Goal: Task Accomplishment & Management: Use online tool/utility

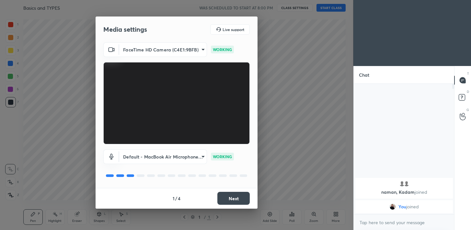
click at [239, 198] on button "Next" at bounding box center [233, 198] width 32 height 13
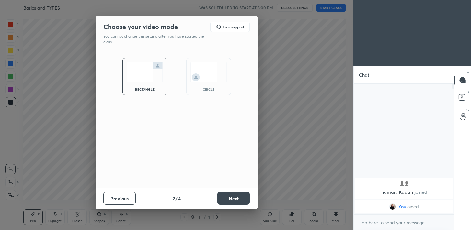
click at [239, 198] on button "Next" at bounding box center [233, 198] width 32 height 13
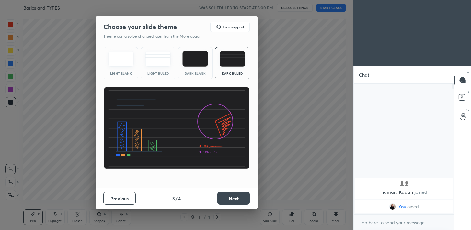
click at [239, 198] on button "Next" at bounding box center [233, 198] width 32 height 13
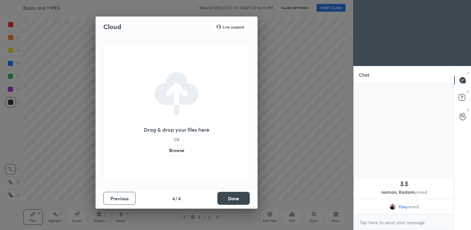
click at [239, 198] on button "Done" at bounding box center [233, 198] width 32 height 13
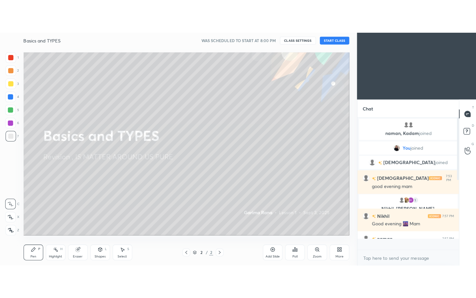
scroll to position [129, 99]
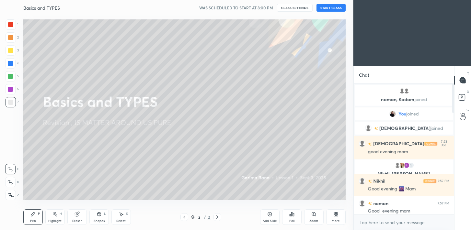
click at [331, 218] on div "More" at bounding box center [335, 218] width 19 height 16
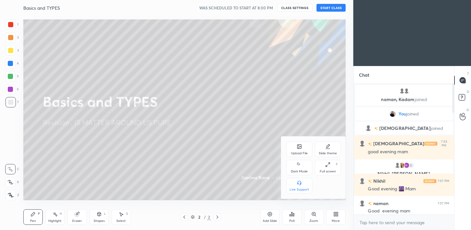
click at [327, 165] on icon at bounding box center [327, 164] width 5 height 5
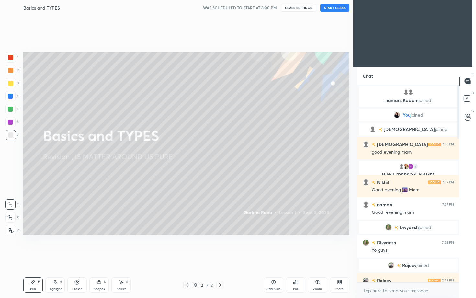
scroll to position [142, 100]
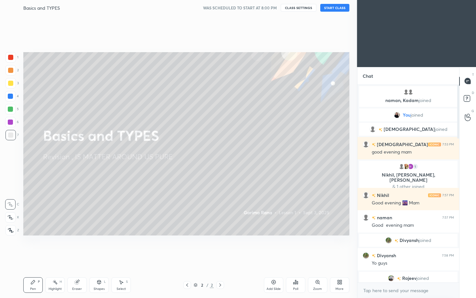
click at [336, 10] on button "START CLASS" at bounding box center [334, 8] width 29 height 8
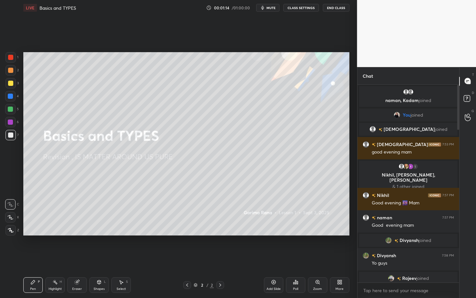
drag, startPoint x: 459, startPoint y: 93, endPoint x: 457, endPoint y: 190, distance: 97.2
click at [457, 192] on div "Chat naman, [PERSON_NAME] joined You joined [PERSON_NAME] joined [PERSON_NAME] …" at bounding box center [416, 182] width 119 height 231
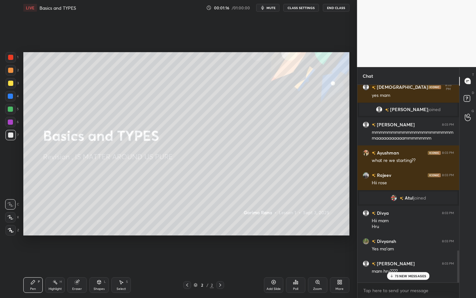
scroll to position [1321, 0]
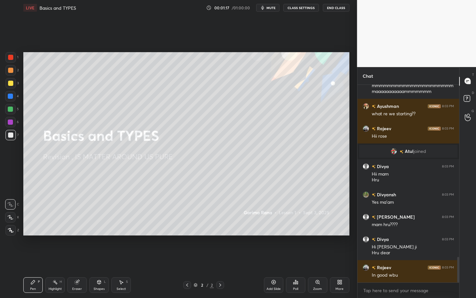
drag, startPoint x: 459, startPoint y: 124, endPoint x: 434, endPoint y: 297, distance: 175.1
click at [434, 230] on div "[PERSON_NAME] joined Sathya 8:03 PM mmmmmmmmmmmmmmmmmmmmmmaaaaaaaaaaammmmmmm Ay…" at bounding box center [409, 191] width 102 height 213
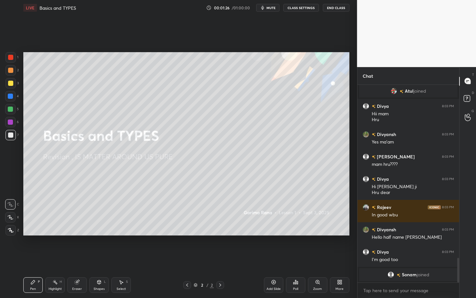
scroll to position [1065, 0]
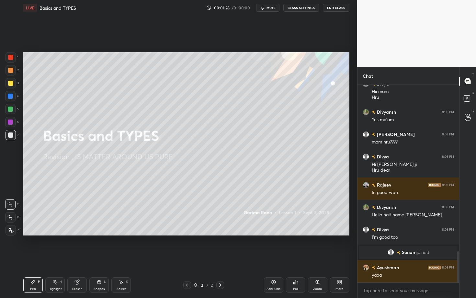
click at [274, 230] on icon at bounding box center [273, 282] width 5 height 5
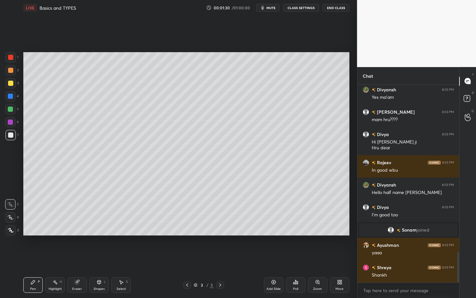
click at [13, 87] on div at bounding box center [11, 83] width 10 height 10
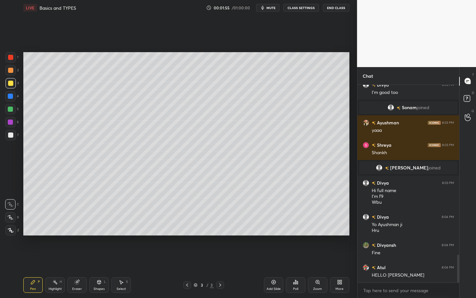
scroll to position [1221, 0]
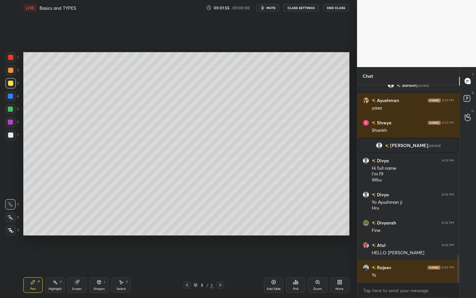
click at [12, 138] on div at bounding box center [11, 135] width 10 height 10
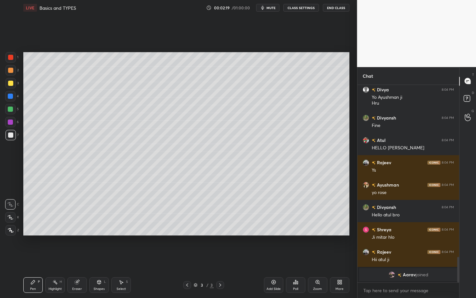
scroll to position [1296, 0]
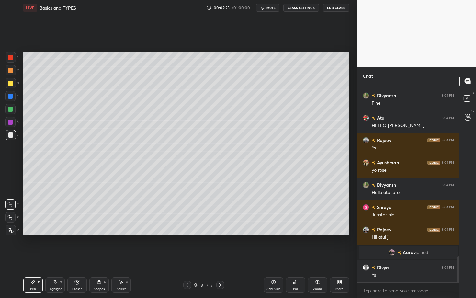
drag, startPoint x: 11, startPoint y: 121, endPoint x: 15, endPoint y: 119, distance: 4.5
click at [11, 121] on div at bounding box center [10, 122] width 5 height 5
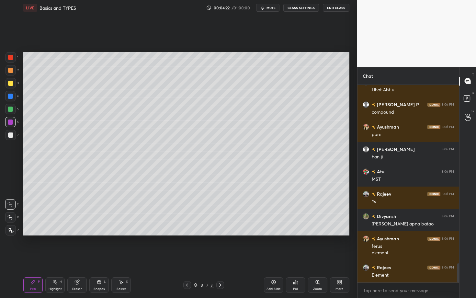
scroll to position [1866, 0]
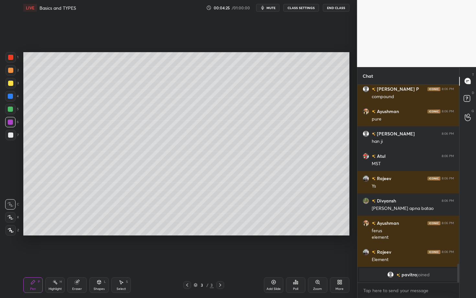
drag, startPoint x: 14, startPoint y: 134, endPoint x: 17, endPoint y: 130, distance: 5.1
click at [14, 134] on div at bounding box center [11, 135] width 10 height 10
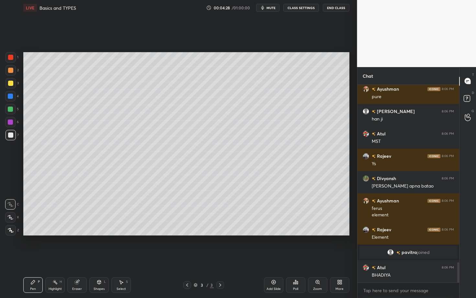
scroll to position [1760, 0]
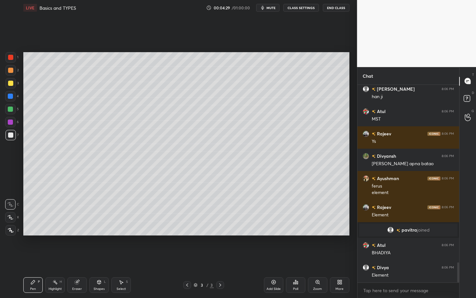
click at [12, 110] on div at bounding box center [10, 109] width 5 height 5
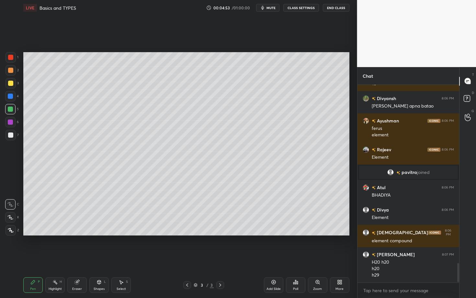
scroll to position [1840, 0]
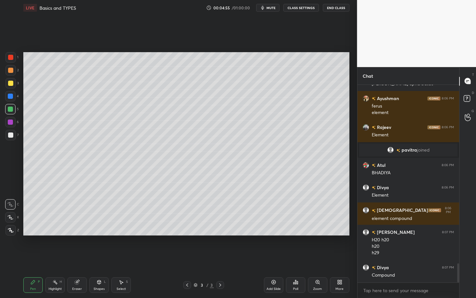
drag, startPoint x: 11, startPoint y: 138, endPoint x: 19, endPoint y: 137, distance: 7.5
click at [11, 138] on div at bounding box center [11, 135] width 10 height 10
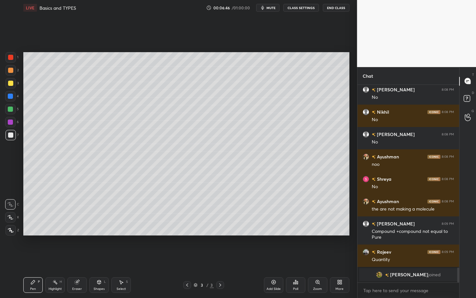
scroll to position [2286, 0]
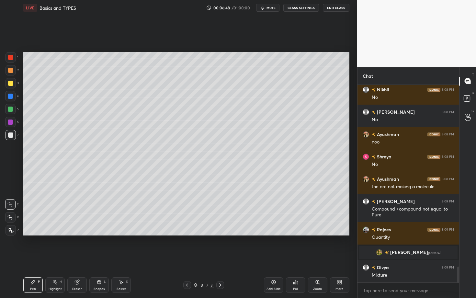
click at [11, 108] on div at bounding box center [10, 109] width 5 height 5
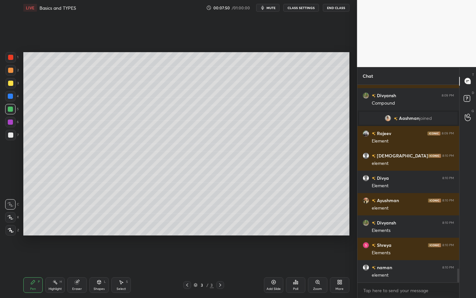
scroll to position [2607, 0]
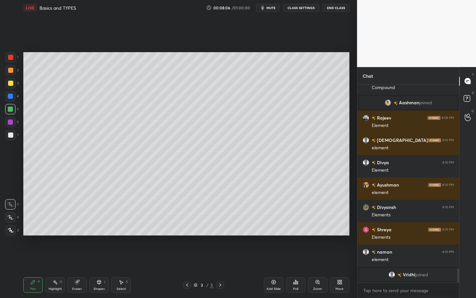
click at [13, 136] on div at bounding box center [11, 135] width 10 height 10
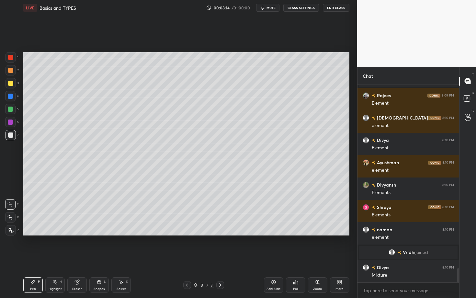
click at [15, 97] on div at bounding box center [10, 96] width 10 height 10
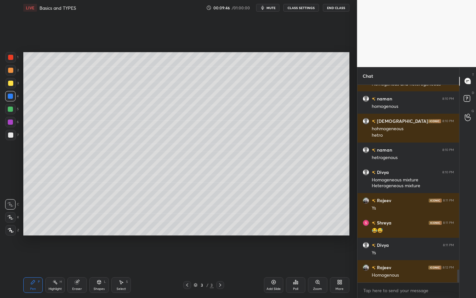
scroll to position [2811, 0]
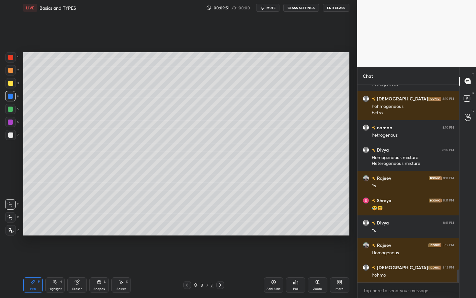
click at [13, 113] on div at bounding box center [10, 109] width 10 height 10
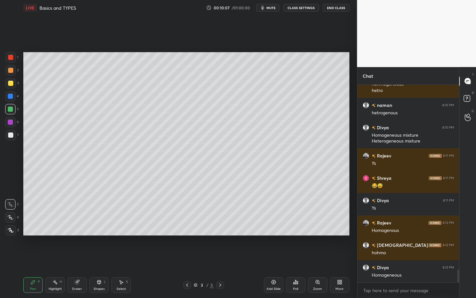
scroll to position [2855, 0]
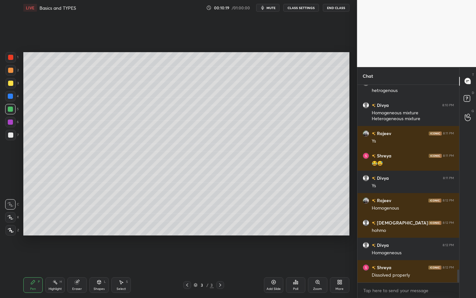
click at [16, 136] on div at bounding box center [11, 135] width 10 height 10
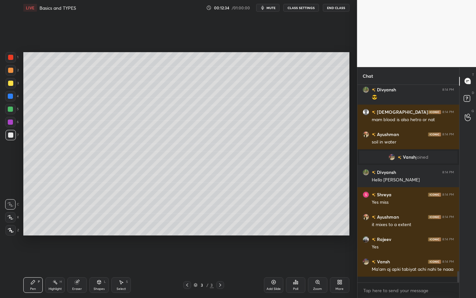
scroll to position [3235, 0]
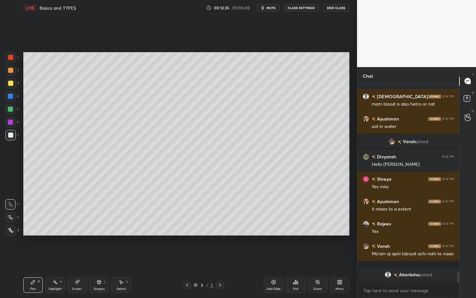
drag, startPoint x: 279, startPoint y: 288, endPoint x: 280, endPoint y: 282, distance: 5.6
click at [279, 230] on div "Add Slide" at bounding box center [273, 285] width 19 height 16
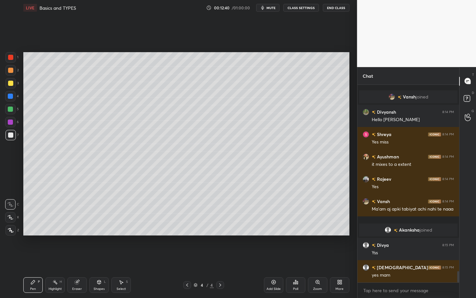
scroll to position [3265, 0]
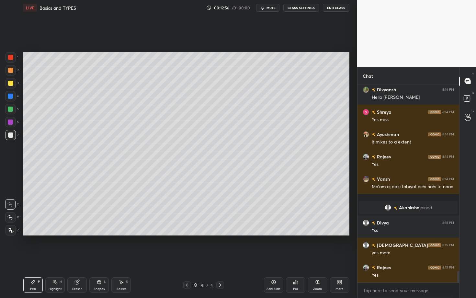
click at [15, 110] on div at bounding box center [10, 109] width 10 height 10
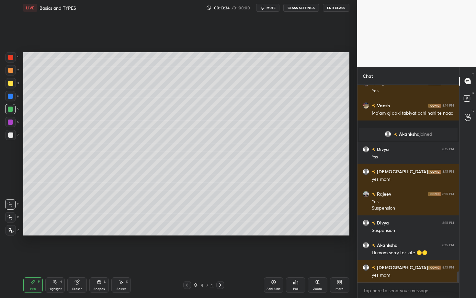
scroll to position [3373, 0]
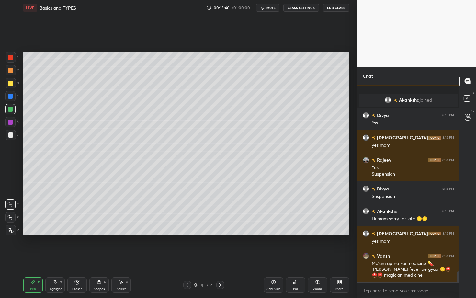
click at [186, 230] on div at bounding box center [187, 285] width 8 height 8
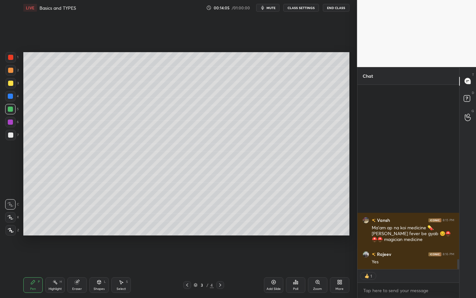
scroll to position [3226, 0]
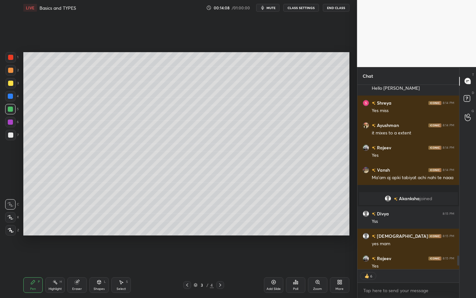
drag, startPoint x: 279, startPoint y: 278, endPoint x: 281, endPoint y: 274, distance: 4.5
click at [279, 230] on div "Add Slide Poll Zoom More" at bounding box center [307, 285] width 86 height 36
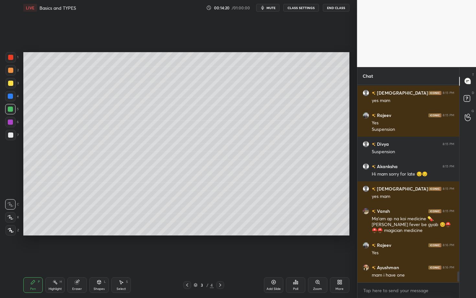
scroll to position [196, 100]
click at [271, 230] on div "Add Slide" at bounding box center [273, 285] width 19 height 16
drag, startPoint x: 12, startPoint y: 69, endPoint x: 22, endPoint y: 67, distance: 9.6
click at [13, 69] on div at bounding box center [10, 70] width 5 height 5
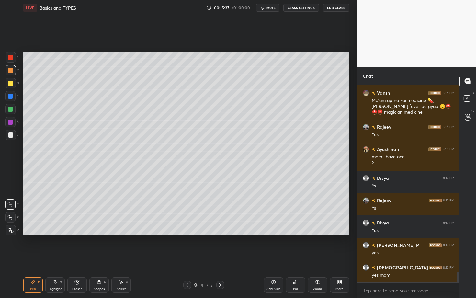
scroll to position [3521, 0]
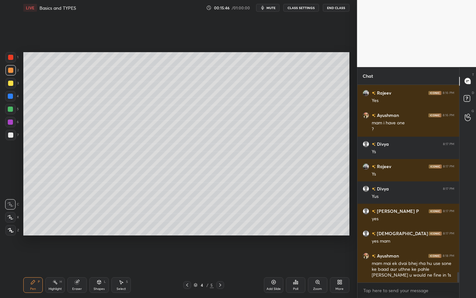
click at [14, 61] on div at bounding box center [11, 57] width 10 height 10
click at [15, 87] on div at bounding box center [11, 83] width 10 height 10
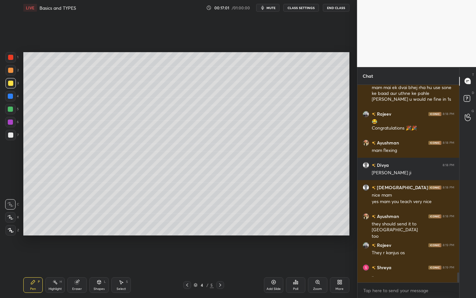
scroll to position [3720, 0]
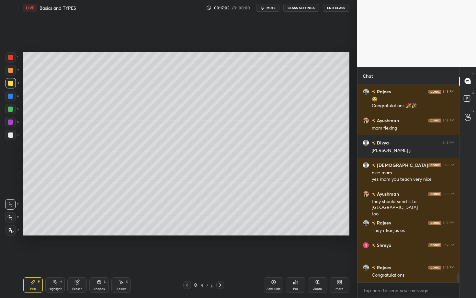
click at [12, 110] on div at bounding box center [10, 109] width 5 height 5
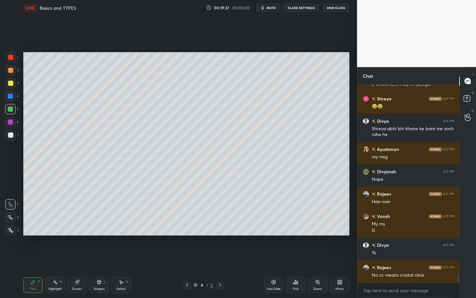
scroll to position [4296, 0]
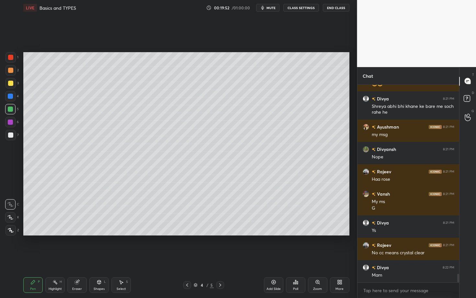
click at [13, 133] on div at bounding box center [11, 135] width 10 height 10
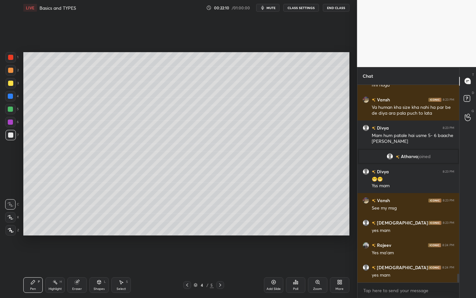
scroll to position [4233, 0]
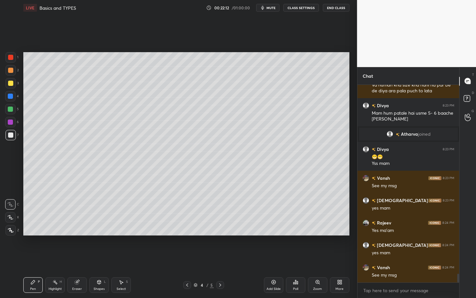
click at [12, 107] on div at bounding box center [10, 109] width 5 height 5
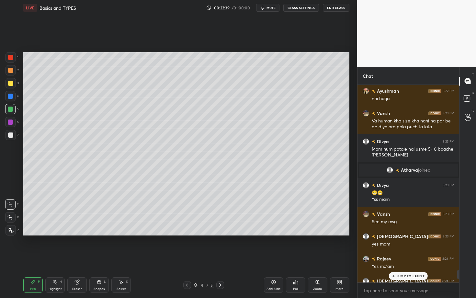
scroll to position [4255, 0]
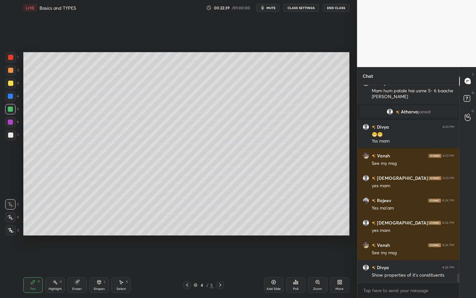
drag, startPoint x: 458, startPoint y: 277, endPoint x: 457, endPoint y: 292, distance: 15.2
click at [457, 230] on div "[PERSON_NAME] 8:23 PM Va human kha size kha nahi ha par be de diya ara pala puc…" at bounding box center [409, 191] width 102 height 213
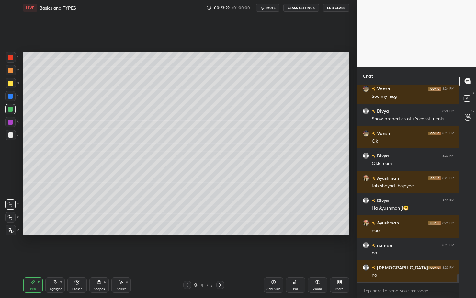
scroll to position [4434, 0]
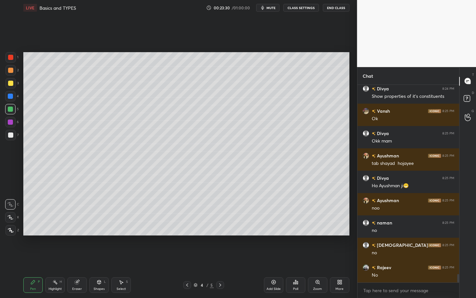
click at [16, 133] on div "7" at bounding box center [12, 135] width 13 height 10
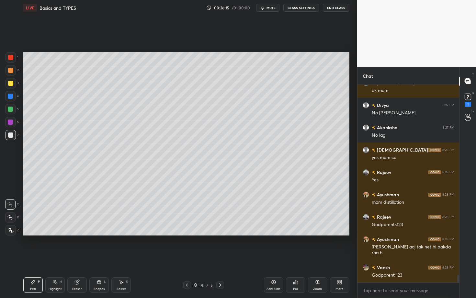
scroll to position [4765, 0]
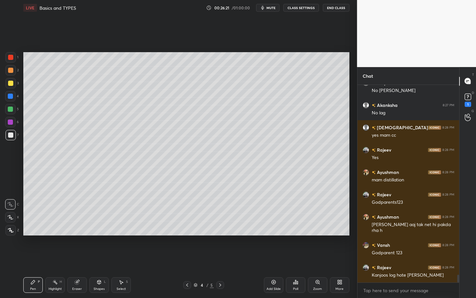
click at [276, 230] on icon at bounding box center [273, 282] width 5 height 5
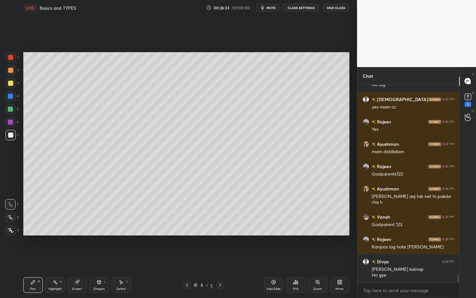
click at [14, 112] on div at bounding box center [10, 109] width 10 height 10
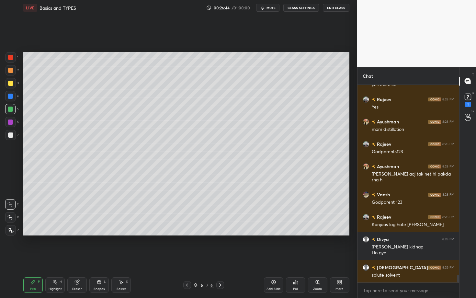
scroll to position [4838, 0]
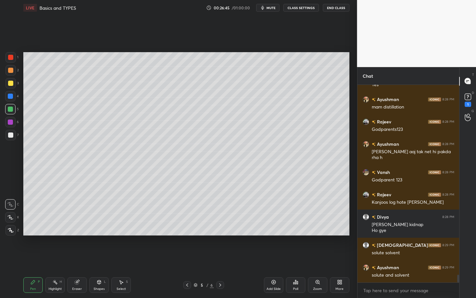
click at [13, 98] on div at bounding box center [10, 96] width 10 height 10
click at [12, 87] on div at bounding box center [11, 83] width 10 height 10
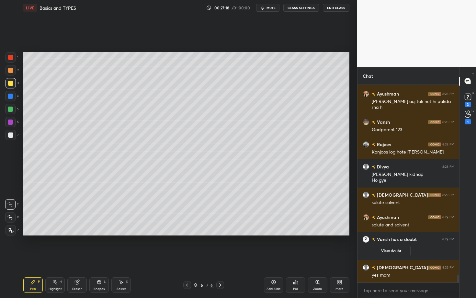
scroll to position [4826, 0]
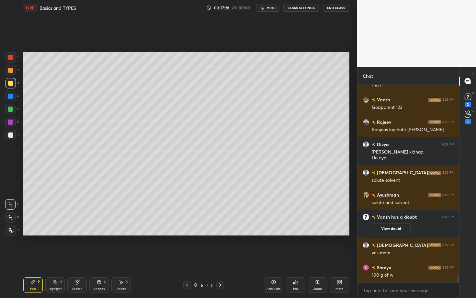
click at [80, 230] on div "Eraser" at bounding box center [76, 285] width 19 height 16
click at [35, 230] on div "Pen P" at bounding box center [32, 285] width 19 height 16
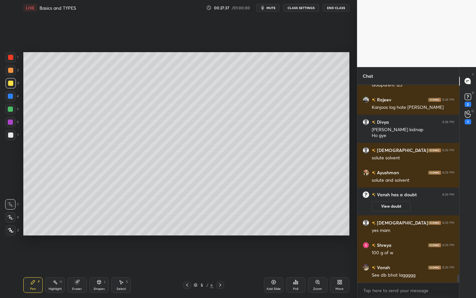
drag, startPoint x: 60, startPoint y: 287, endPoint x: 74, endPoint y: 279, distance: 16.7
click at [58, 230] on div "Highlight" at bounding box center [55, 288] width 13 height 3
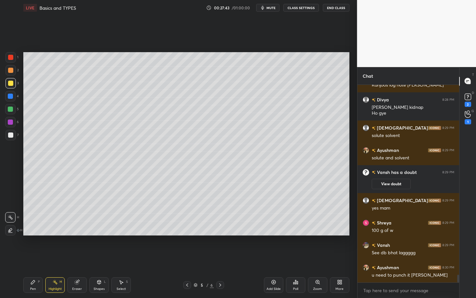
drag, startPoint x: 34, startPoint y: 284, endPoint x: 53, endPoint y: 254, distance: 35.1
click at [34, 230] on icon at bounding box center [32, 282] width 5 height 5
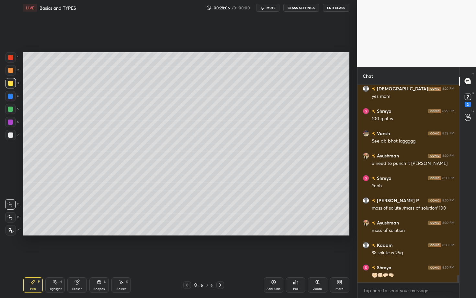
scroll to position [4986, 0]
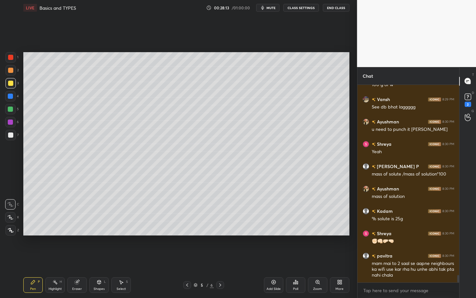
drag, startPoint x: 1, startPoint y: 168, endPoint x: 0, endPoint y: 179, distance: 10.5
click at [0, 169] on div "1 2 3 4 5 6 7 C X Z C X Z E E Erase all H H" at bounding box center [10, 143] width 21 height 183
click at [11, 112] on div at bounding box center [10, 109] width 10 height 10
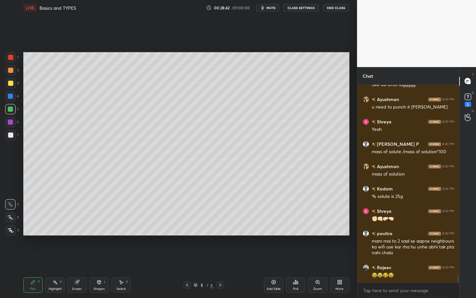
scroll to position [5030, 0]
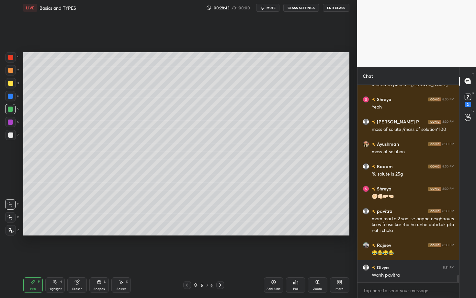
drag, startPoint x: 12, startPoint y: 136, endPoint x: 18, endPoint y: 135, distance: 5.9
click at [12, 136] on div at bounding box center [10, 135] width 5 height 5
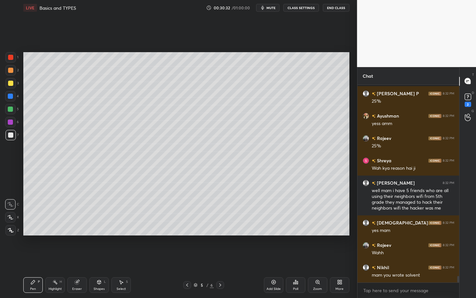
scroll to position [5739, 0]
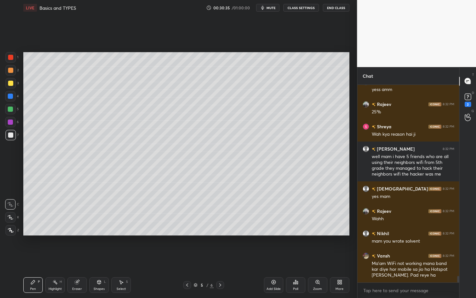
click at [83, 230] on div "Eraser" at bounding box center [76, 285] width 19 height 16
drag, startPoint x: 42, startPoint y: 281, endPoint x: 50, endPoint y: 275, distance: 9.2
click at [43, 230] on div "Pen P Highlight H Eraser Shapes L Select S" at bounding box center [83, 285] width 120 height 16
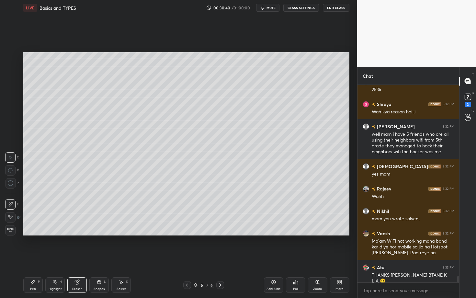
click at [39, 230] on div "Pen P" at bounding box center [32, 285] width 19 height 16
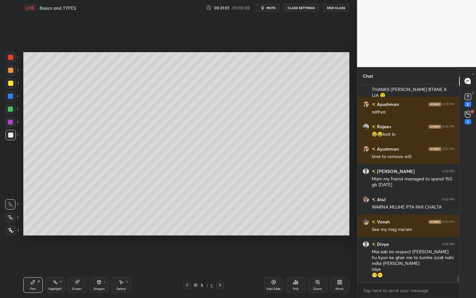
scroll to position [5663, 0]
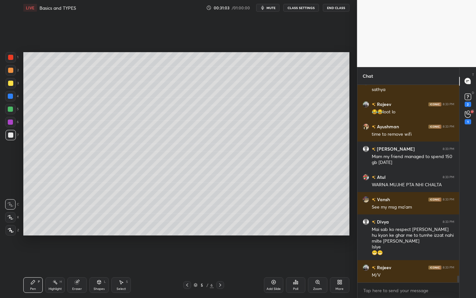
drag, startPoint x: 82, startPoint y: 282, endPoint x: 86, endPoint y: 272, distance: 10.8
click at [82, 230] on div "Eraser" at bounding box center [76, 285] width 19 height 16
click at [40, 230] on div "Pen P" at bounding box center [32, 285] width 19 height 16
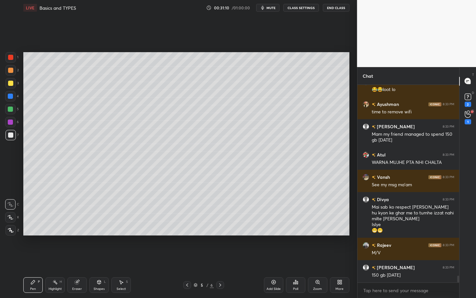
drag, startPoint x: 80, startPoint y: 285, endPoint x: 90, endPoint y: 262, distance: 25.1
click at [81, 230] on div "Eraser" at bounding box center [76, 285] width 19 height 16
drag, startPoint x: 39, startPoint y: 284, endPoint x: 61, endPoint y: 250, distance: 39.8
click at [39, 230] on div "P" at bounding box center [39, 281] width 2 height 3
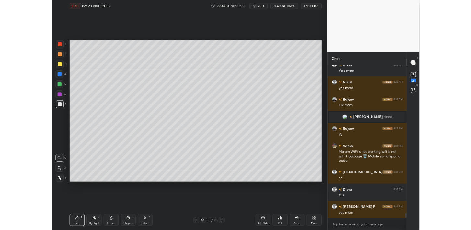
scroll to position [2, 2]
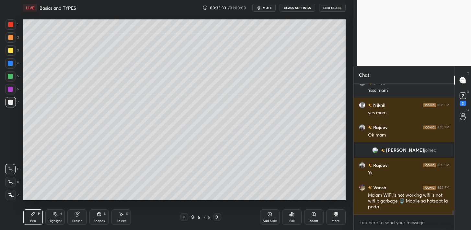
type textarea "x"
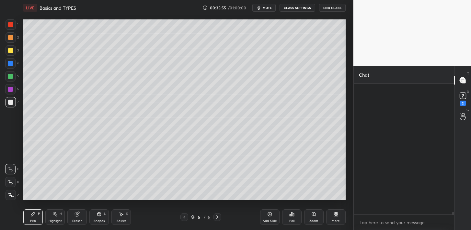
scroll to position [6219, 0]
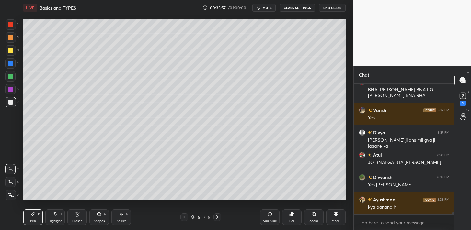
click at [265, 208] on div "Add Slide Poll Zoom More" at bounding box center [303, 217] width 86 height 36
click at [268, 214] on icon at bounding box center [270, 215] width 4 height 4
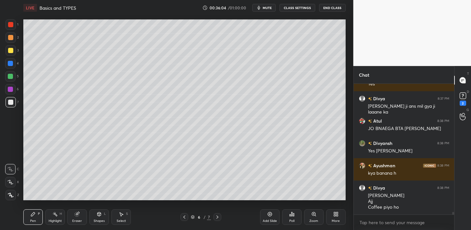
drag, startPoint x: 9, startPoint y: 51, endPoint x: 15, endPoint y: 47, distance: 7.3
click at [9, 51] on div at bounding box center [10, 50] width 5 height 5
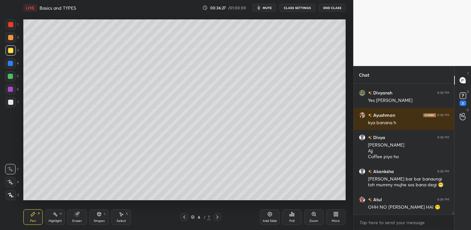
scroll to position [6326, 0]
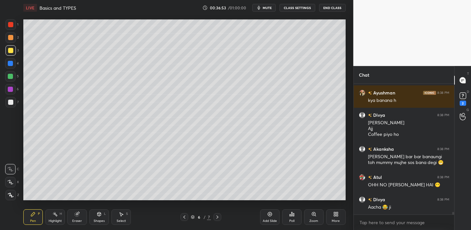
click at [18, 102] on div "7" at bounding box center [12, 102] width 13 height 10
click at [297, 213] on div "Poll" at bounding box center [291, 218] width 19 height 16
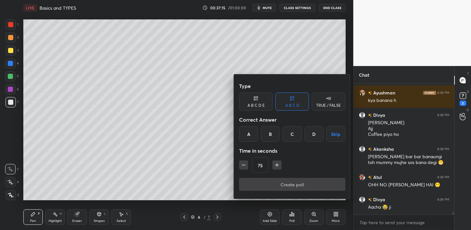
click at [250, 134] on div "A" at bounding box center [248, 134] width 19 height 16
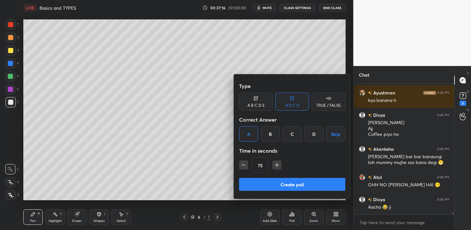
click at [247, 166] on button "button" at bounding box center [243, 165] width 9 height 9
type input "60"
click at [260, 182] on button "Create poll" at bounding box center [292, 184] width 106 height 13
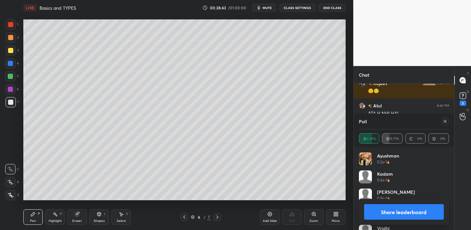
scroll to position [6578, 0]
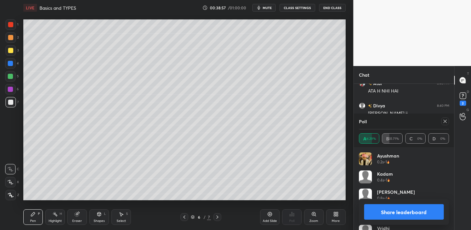
click at [274, 215] on div "Add Slide" at bounding box center [269, 218] width 19 height 16
drag, startPoint x: 11, startPoint y: 52, endPoint x: 16, endPoint y: 52, distance: 4.5
click at [12, 51] on div at bounding box center [10, 50] width 5 height 5
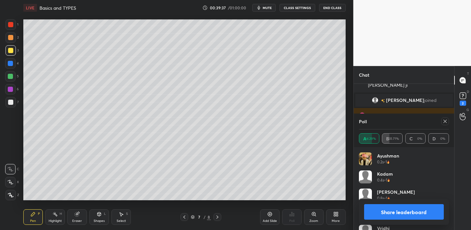
drag, startPoint x: 13, startPoint y: 79, endPoint x: 17, endPoint y: 73, distance: 8.2
click at [13, 79] on div at bounding box center [10, 76] width 10 height 10
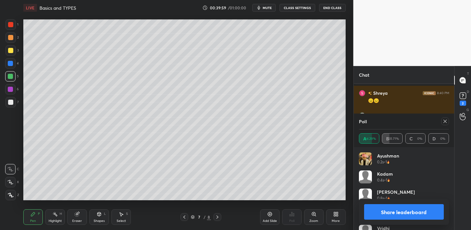
click at [398, 140] on div "A 64.29% B 35.71% C 0% D 0%" at bounding box center [404, 139] width 90 height 10
click at [443, 123] on icon at bounding box center [445, 121] width 5 height 5
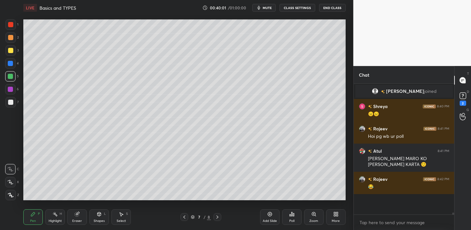
scroll to position [129, 99]
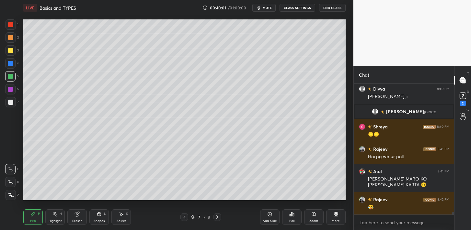
click at [289, 220] on div "Poll" at bounding box center [291, 221] width 5 height 3
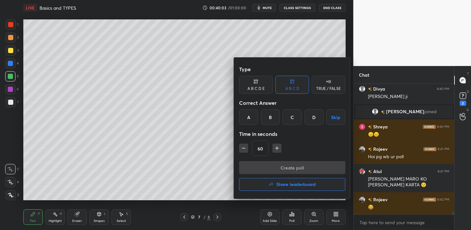
click at [270, 126] on div "Type A B C D E A B C D TRUE / FALSE Correct Answer A B C D Skip Time in seconds…" at bounding box center [292, 112] width 106 height 99
click at [269, 121] on div "B" at bounding box center [270, 118] width 19 height 16
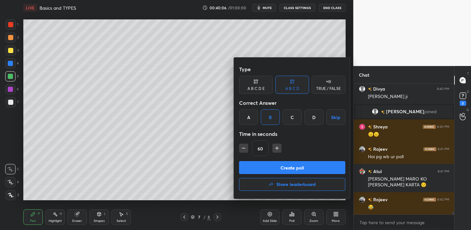
click at [253, 168] on button "Create poll" at bounding box center [292, 167] width 106 height 13
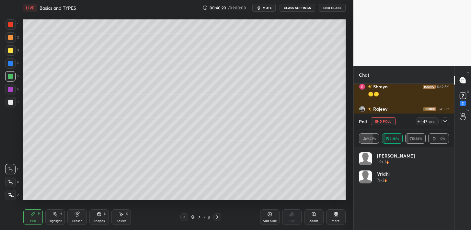
scroll to position [6657, 0]
click at [269, 6] on span "mute" at bounding box center [267, 8] width 9 height 5
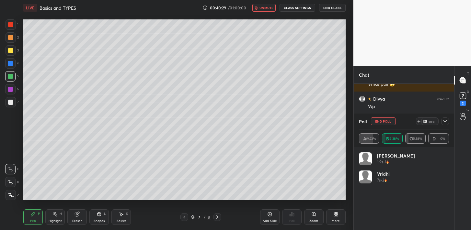
scroll to position [6776, 0]
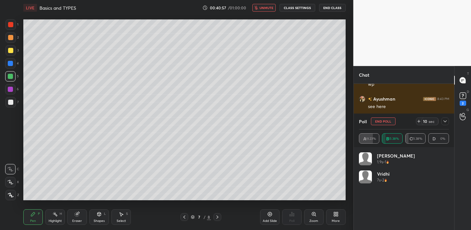
click at [261, 10] on button "unmute" at bounding box center [263, 8] width 23 height 8
click at [445, 120] on icon at bounding box center [445, 121] width 5 height 5
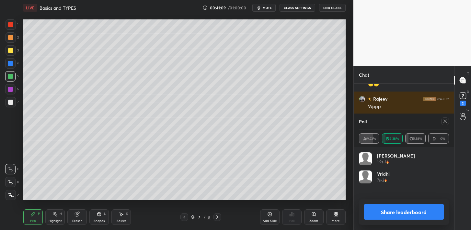
click at [444, 122] on icon at bounding box center [445, 121] width 5 height 5
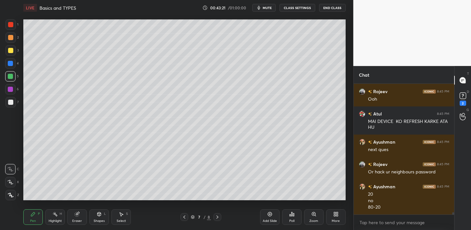
scroll to position [7681, 0]
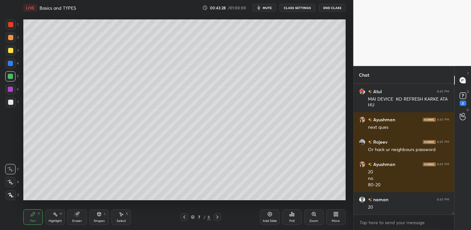
click at [12, 103] on div at bounding box center [10, 102] width 5 height 5
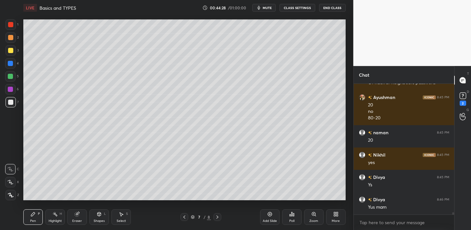
scroll to position [7770, 0]
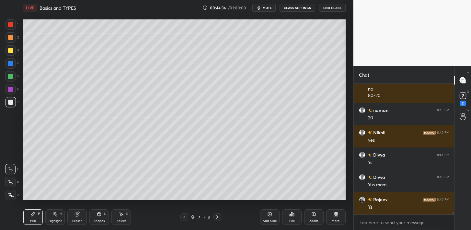
click at [12, 78] on div at bounding box center [10, 76] width 5 height 5
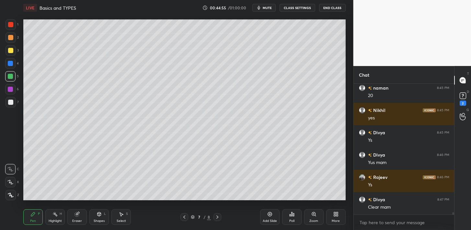
click at [271, 214] on icon at bounding box center [269, 214] width 5 height 5
drag, startPoint x: 11, startPoint y: 49, endPoint x: 15, endPoint y: 43, distance: 7.6
click at [11, 49] on div at bounding box center [10, 50] width 5 height 5
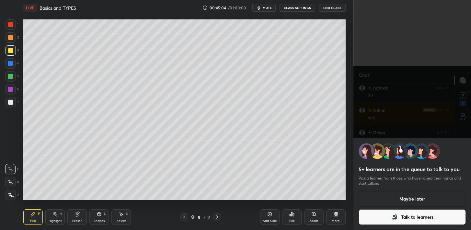
click at [414, 199] on button "Maybe later" at bounding box center [413, 200] width 108 height 16
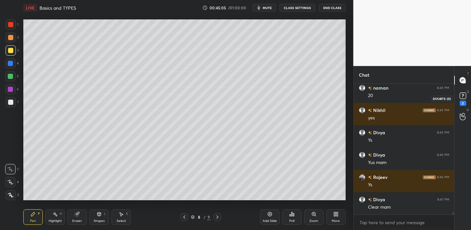
click at [464, 97] on rect at bounding box center [463, 96] width 6 height 6
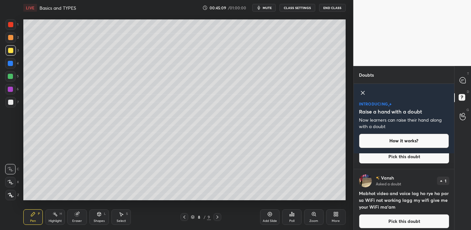
scroll to position [53, 0]
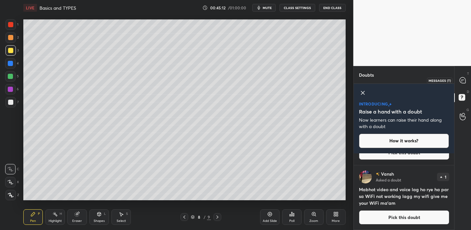
click at [463, 81] on icon at bounding box center [463, 80] width 6 height 6
type textarea "x"
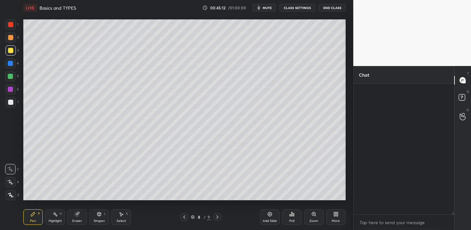
scroll to position [129, 99]
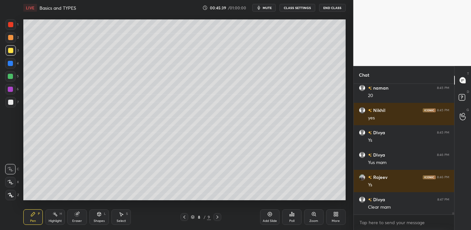
click at [12, 76] on div at bounding box center [10, 76] width 5 height 5
drag, startPoint x: 81, startPoint y: 216, endPoint x: 82, endPoint y: 213, distance: 3.5
click at [81, 215] on div "Eraser" at bounding box center [76, 218] width 19 height 16
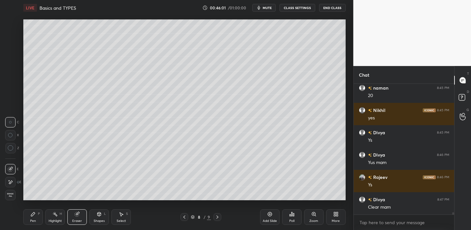
drag, startPoint x: 40, startPoint y: 216, endPoint x: 45, endPoint y: 209, distance: 9.2
click at [40, 216] on div "Pen P" at bounding box center [32, 218] width 19 height 16
click at [11, 101] on div at bounding box center [10, 102] width 5 height 5
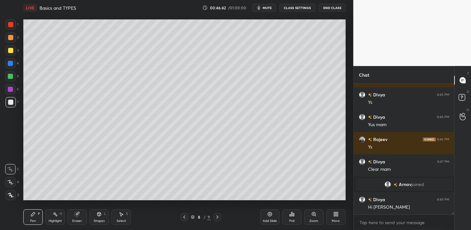
scroll to position [7453, 0]
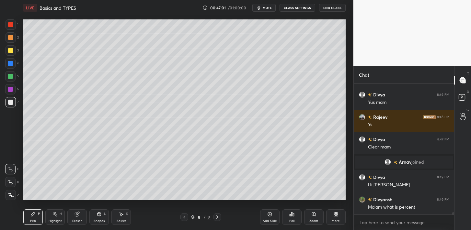
click at [13, 53] on div at bounding box center [11, 50] width 10 height 10
click at [296, 214] on div "Poll" at bounding box center [291, 218] width 19 height 16
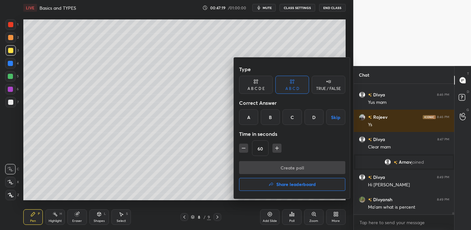
click at [310, 119] on div "D" at bounding box center [314, 118] width 19 height 16
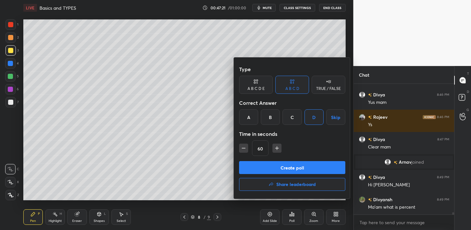
click at [276, 148] on icon "button" at bounding box center [277, 148] width 6 height 6
click at [245, 148] on icon "button" at bounding box center [243, 148] width 3 height 0
type input "90"
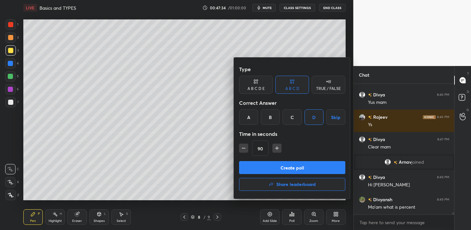
click at [260, 165] on button "Create poll" at bounding box center [292, 167] width 106 height 13
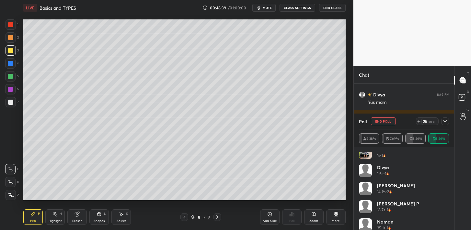
scroll to position [13, 0]
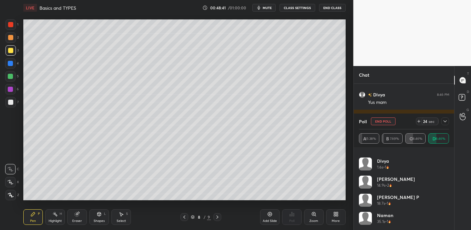
click at [444, 121] on icon at bounding box center [445, 121] width 5 height 5
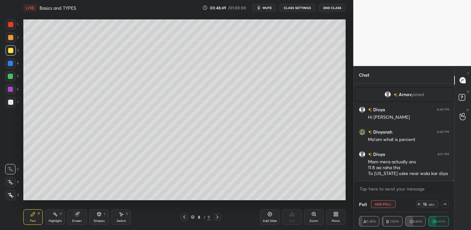
scroll to position [7543, 0]
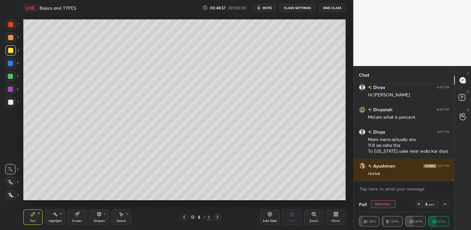
click at [447, 205] on icon at bounding box center [445, 204] width 5 height 5
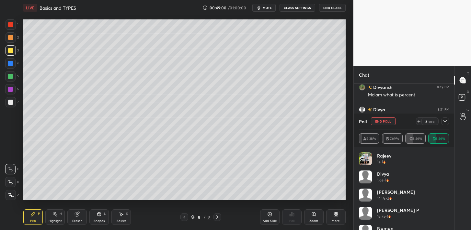
scroll to position [7588, 0]
drag, startPoint x: 449, startPoint y: 187, endPoint x: 448, endPoint y: 195, distance: 8.3
click at [448, 195] on div "Rajeev 1s • 1 Divya 1.6s • 1 [PERSON_NAME] 14.9s • 2 [PERSON_NAME] P 18.7s • 1 …" at bounding box center [404, 188] width 101 height 83
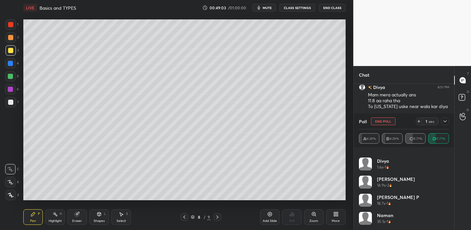
click at [444, 120] on icon at bounding box center [445, 121] width 5 height 5
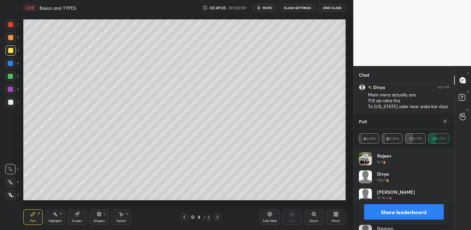
scroll to position [2, 2]
click at [385, 209] on button "Share leaderboard" at bounding box center [404, 212] width 80 height 16
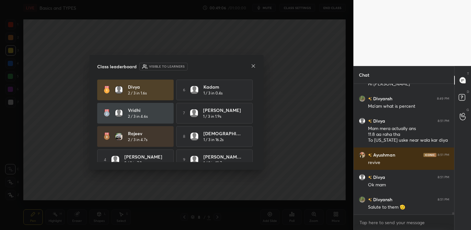
scroll to position [129, 99]
drag, startPoint x: 256, startPoint y: 108, endPoint x: 255, endPoint y: 117, distance: 9.5
click at [254, 119] on div "Class leaderboard Visible to learners Divya 2 / 3 in 1.6s 6 Kadam 1 / 3 in 0.4s…" at bounding box center [176, 112] width 174 height 115
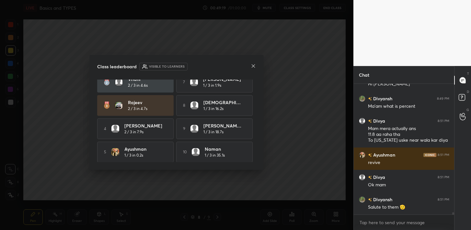
click at [252, 67] on icon at bounding box center [253, 65] width 3 height 3
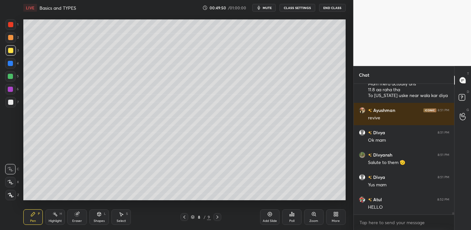
drag, startPoint x: 14, startPoint y: 104, endPoint x: 18, endPoint y: 101, distance: 5.1
click at [14, 104] on div at bounding box center [11, 102] width 10 height 10
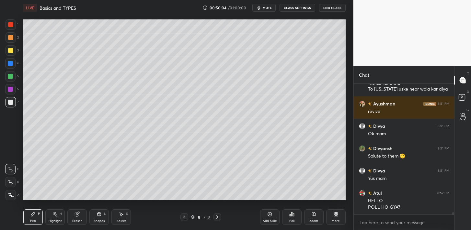
scroll to position [7634, 0]
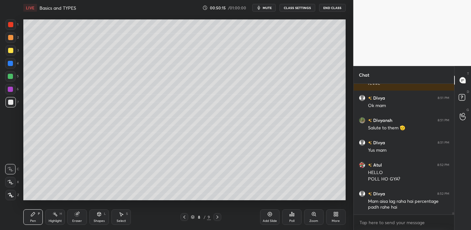
click at [77, 215] on icon at bounding box center [77, 215] width 4 height 4
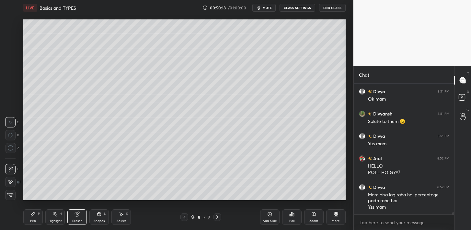
click at [36, 214] on div "Pen P" at bounding box center [32, 218] width 19 height 16
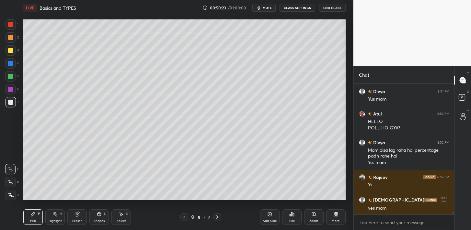
scroll to position [7707, 0]
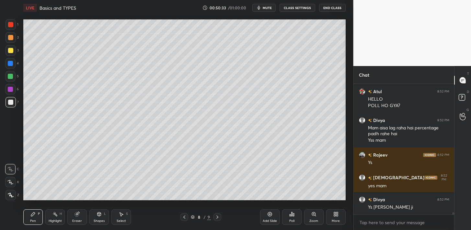
drag, startPoint x: 79, startPoint y: 216, endPoint x: 81, endPoint y: 213, distance: 4.2
click at [79, 216] on div "Eraser" at bounding box center [76, 218] width 19 height 16
drag, startPoint x: 40, startPoint y: 217, endPoint x: 53, endPoint y: 201, distance: 21.0
click at [40, 216] on div "Pen P" at bounding box center [32, 218] width 19 height 16
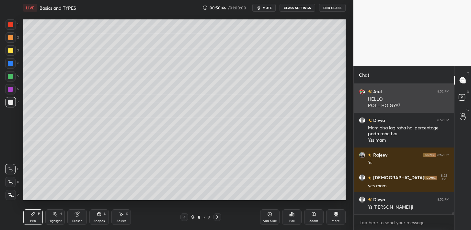
scroll to position [7730, 0]
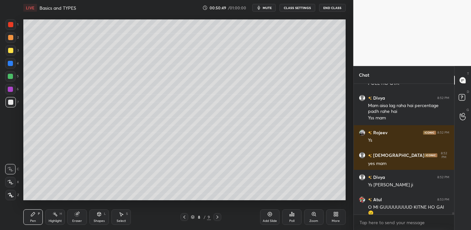
drag, startPoint x: 82, startPoint y: 217, endPoint x: 90, endPoint y: 210, distance: 10.8
click at [82, 217] on div "Eraser" at bounding box center [76, 218] width 19 height 16
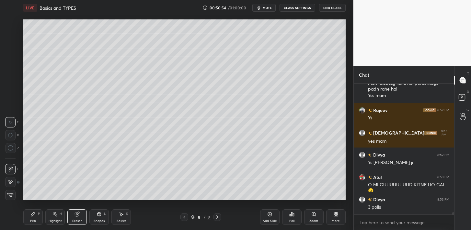
click at [38, 216] on div "Pen P" at bounding box center [32, 218] width 19 height 16
click at [13, 79] on div at bounding box center [10, 76] width 10 height 10
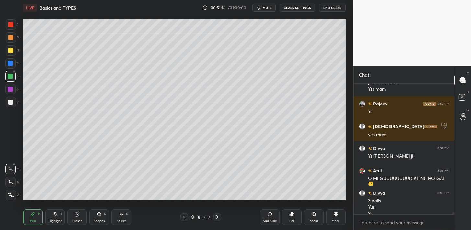
scroll to position [7765, 0]
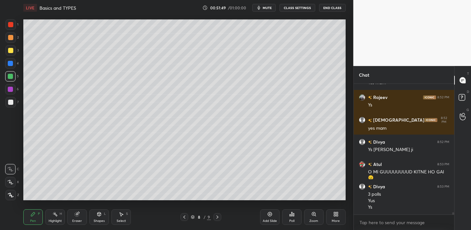
click at [12, 102] on div at bounding box center [10, 102] width 5 height 5
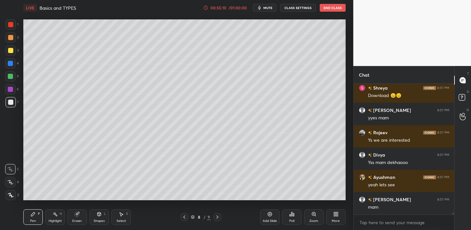
scroll to position [8320, 0]
click at [376, 222] on textarea at bounding box center [404, 223] width 90 height 10
type textarea "x"
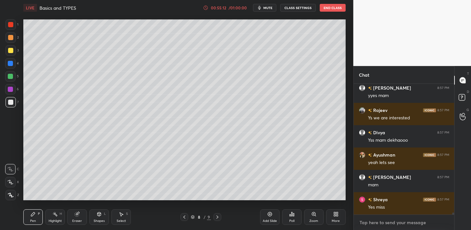
scroll to position [8348, 0]
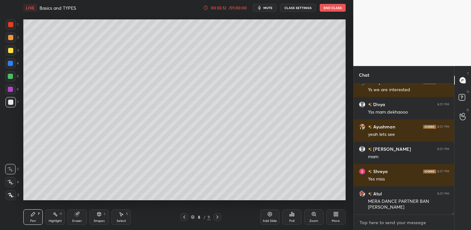
paste textarea "[URL][DOMAIN_NAME]"
type textarea "[URL][DOMAIN_NAME]"
type textarea "x"
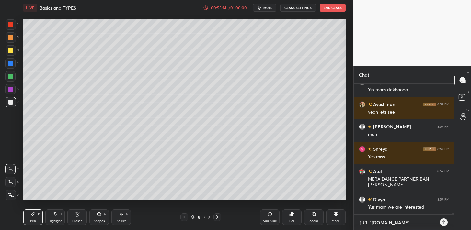
type textarea "[URL][DOMAIN_NAME]"
type textarea "x"
click at [447, 223] on div at bounding box center [444, 223] width 8 height 8
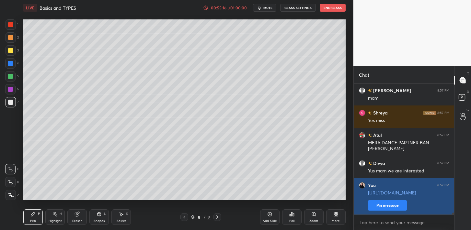
click at [388, 205] on button "Pin message" at bounding box center [387, 206] width 39 height 10
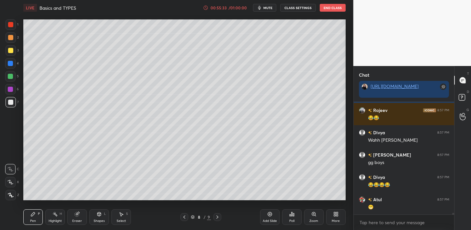
scroll to position [8559, 0]
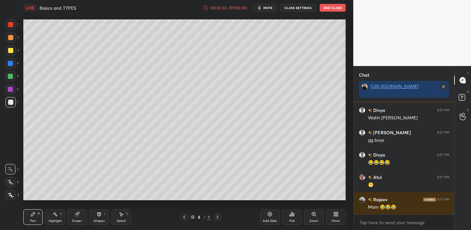
drag, startPoint x: 274, startPoint y: 215, endPoint x: 276, endPoint y: 208, distance: 7.7
click at [274, 215] on div "Add Slide" at bounding box center [269, 218] width 19 height 16
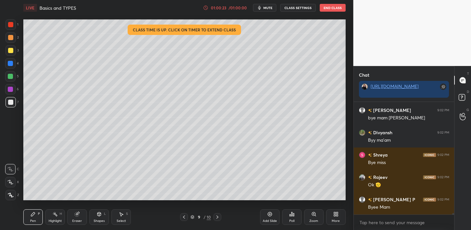
scroll to position [9427, 0]
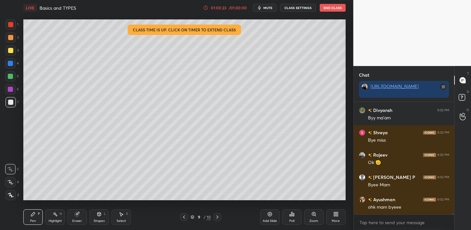
click at [334, 10] on button "End Class" at bounding box center [333, 8] width 26 height 8
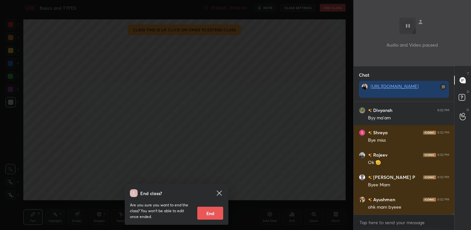
click at [212, 217] on button "End" at bounding box center [210, 213] width 26 height 13
type textarea "x"
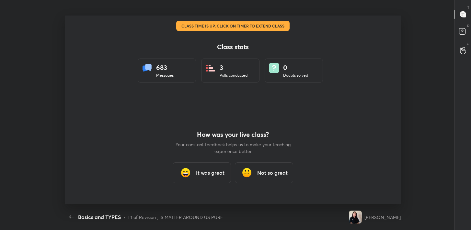
scroll to position [189, 394]
